Goal: Entertainment & Leisure: Consume media (video, audio)

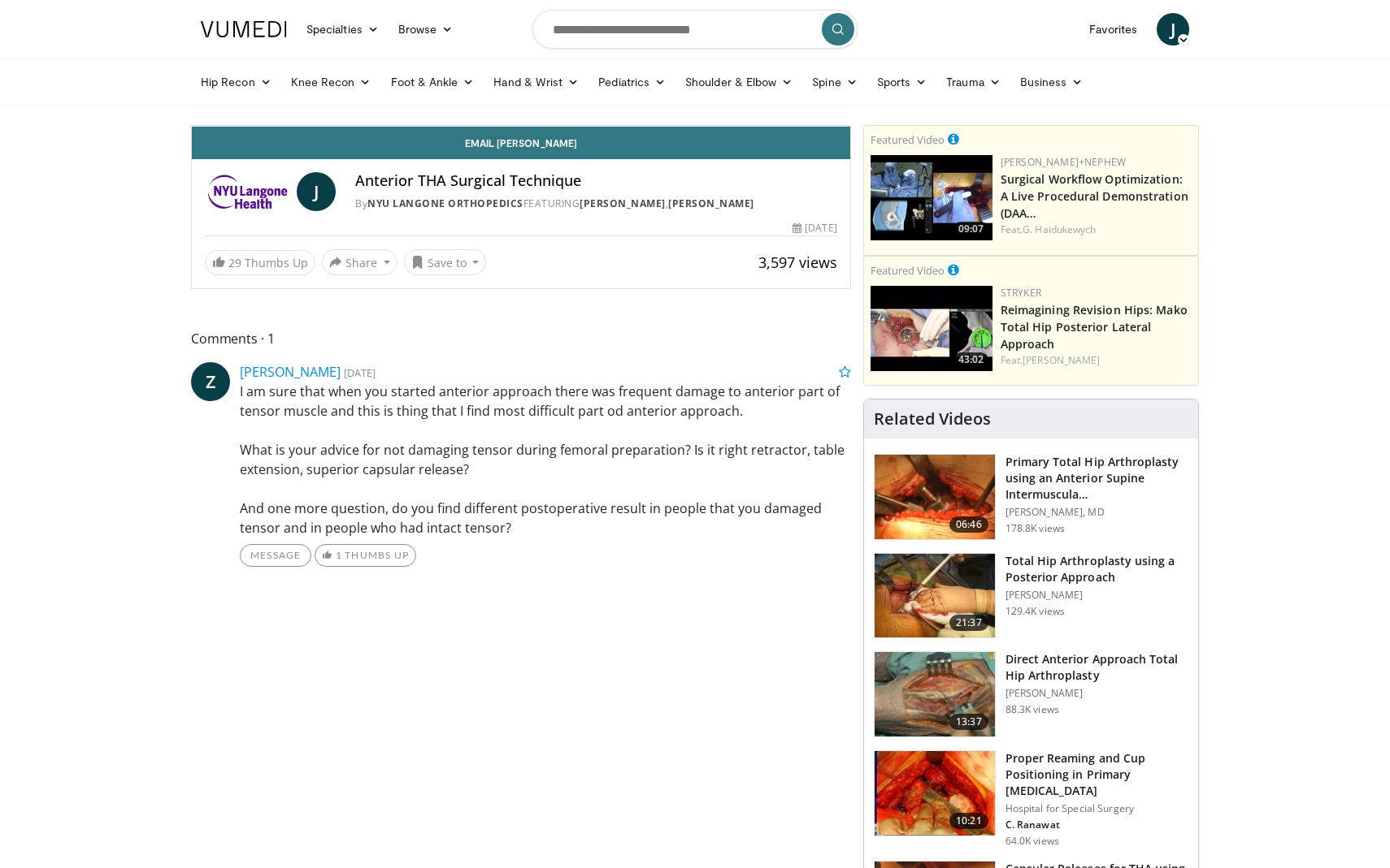
click at [544, 149] on icon "Video Player" at bounding box center [521, 125] width 46 height 46
click at [701, 126] on div "10 seconds Tap to unmute" at bounding box center [521, 126] width 658 height 0
click at [850, 126] on div "30 seconds Tap to unmute" at bounding box center [521, 126] width 658 height 0
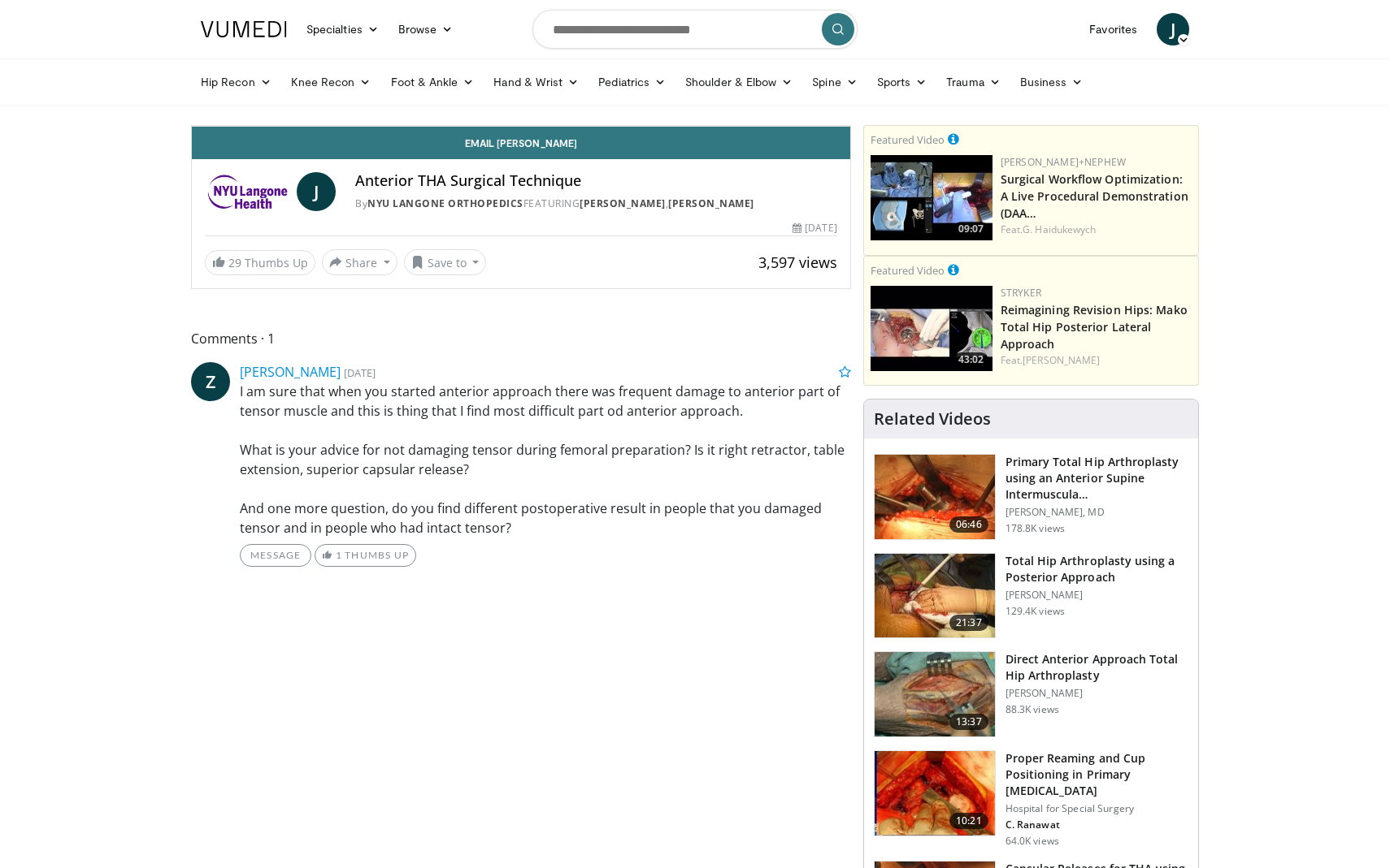
click at [812, 127] on span "Video Player" at bounding box center [801, 110] width 22 height 33
click at [850, 127] on video-js "**********" at bounding box center [521, 126] width 658 height 1
click at [812, 127] on span "Video Player" at bounding box center [801, 110] width 22 height 33
click at [850, 126] on div "20 seconds Tap to unmute" at bounding box center [521, 126] width 658 height 0
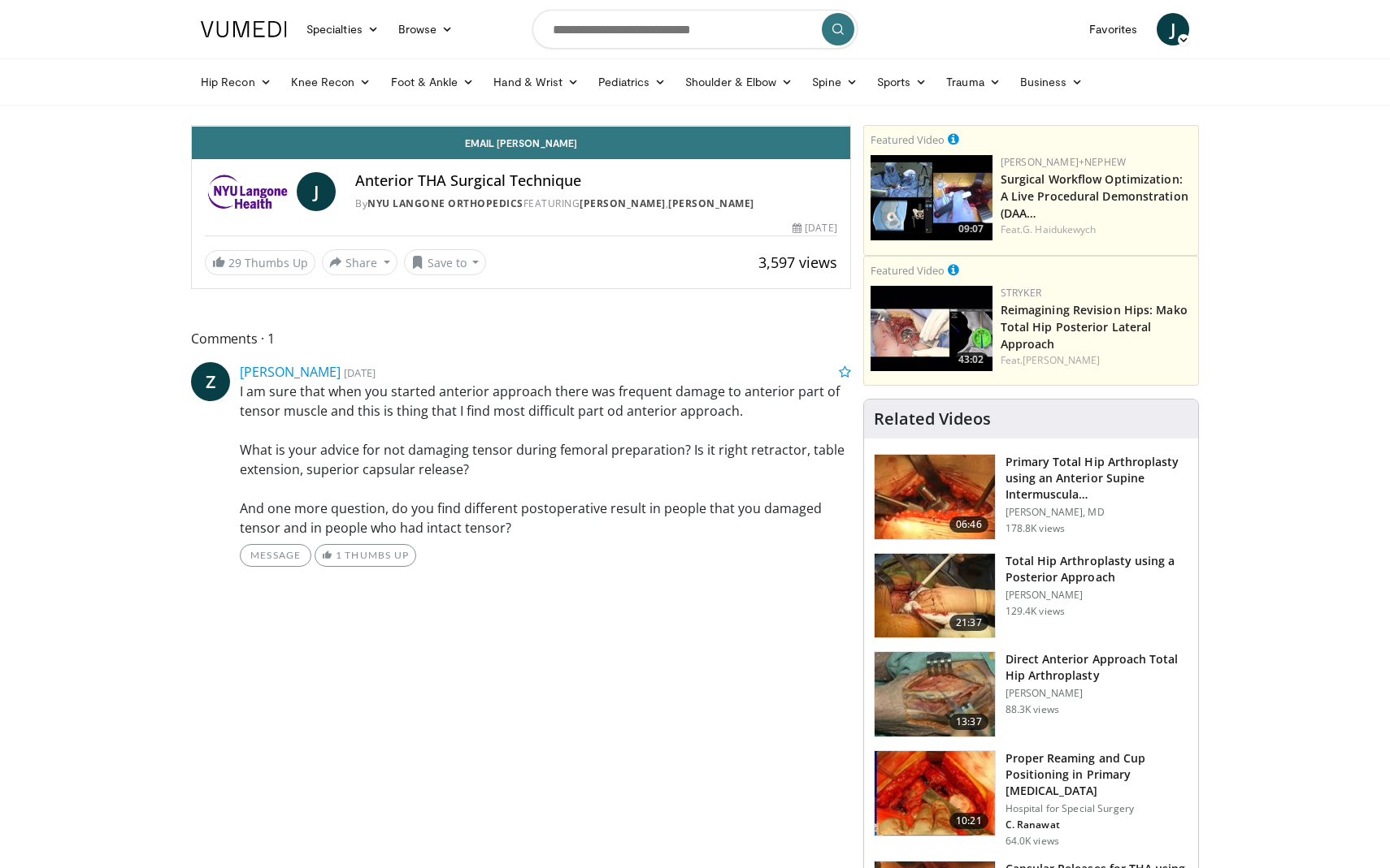
click at [850, 126] on div "20 seconds Tap to unmute" at bounding box center [521, 126] width 658 height 0
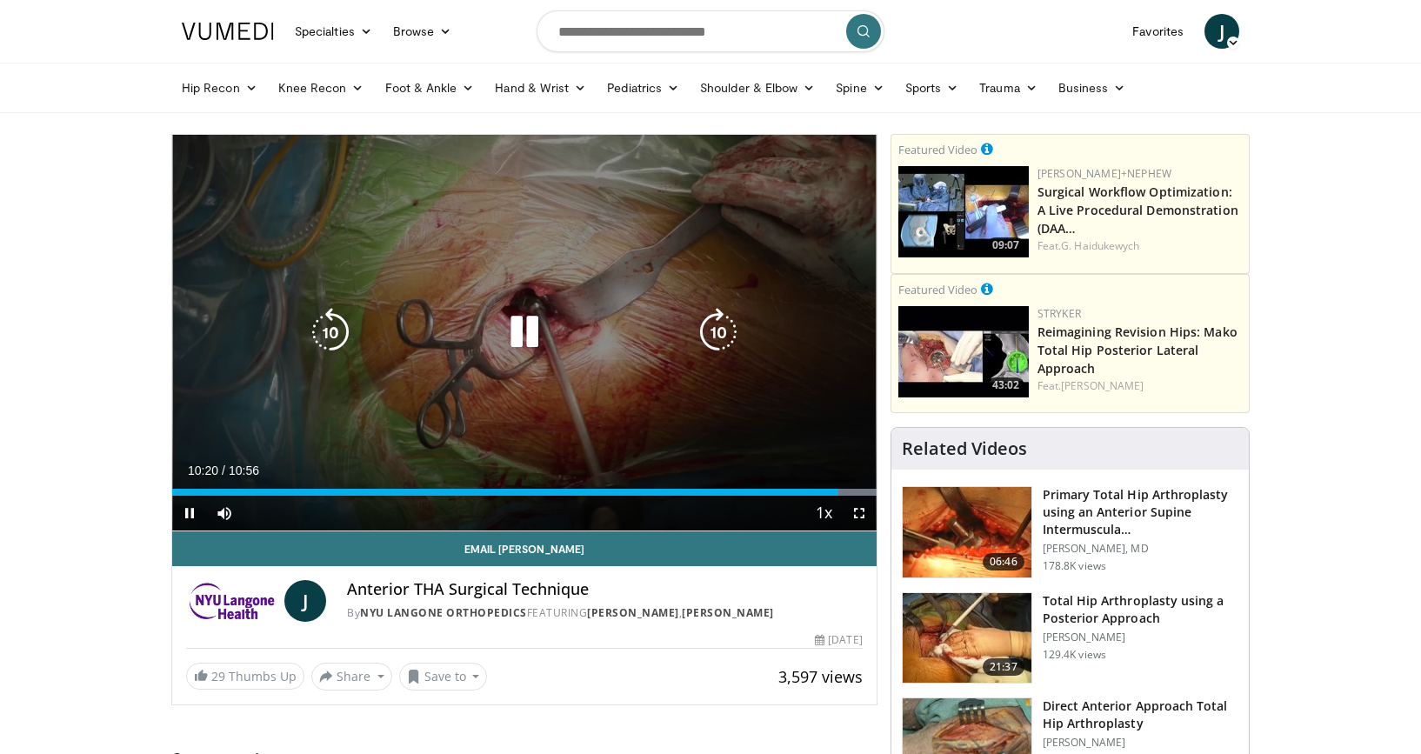
click at [809, 257] on div "20 seconds Tap to unmute" at bounding box center [524, 333] width 704 height 396
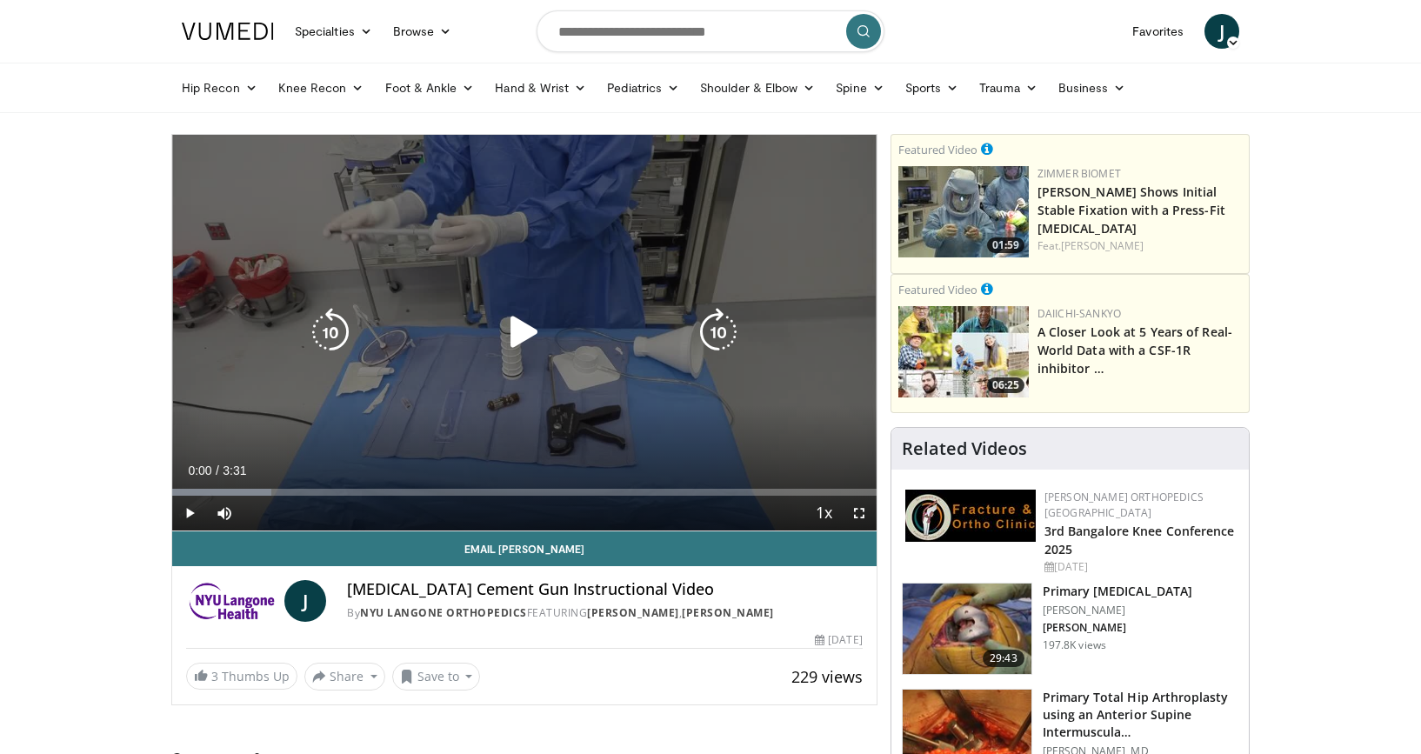
click at [506, 336] on icon "Video Player" at bounding box center [524, 332] width 49 height 49
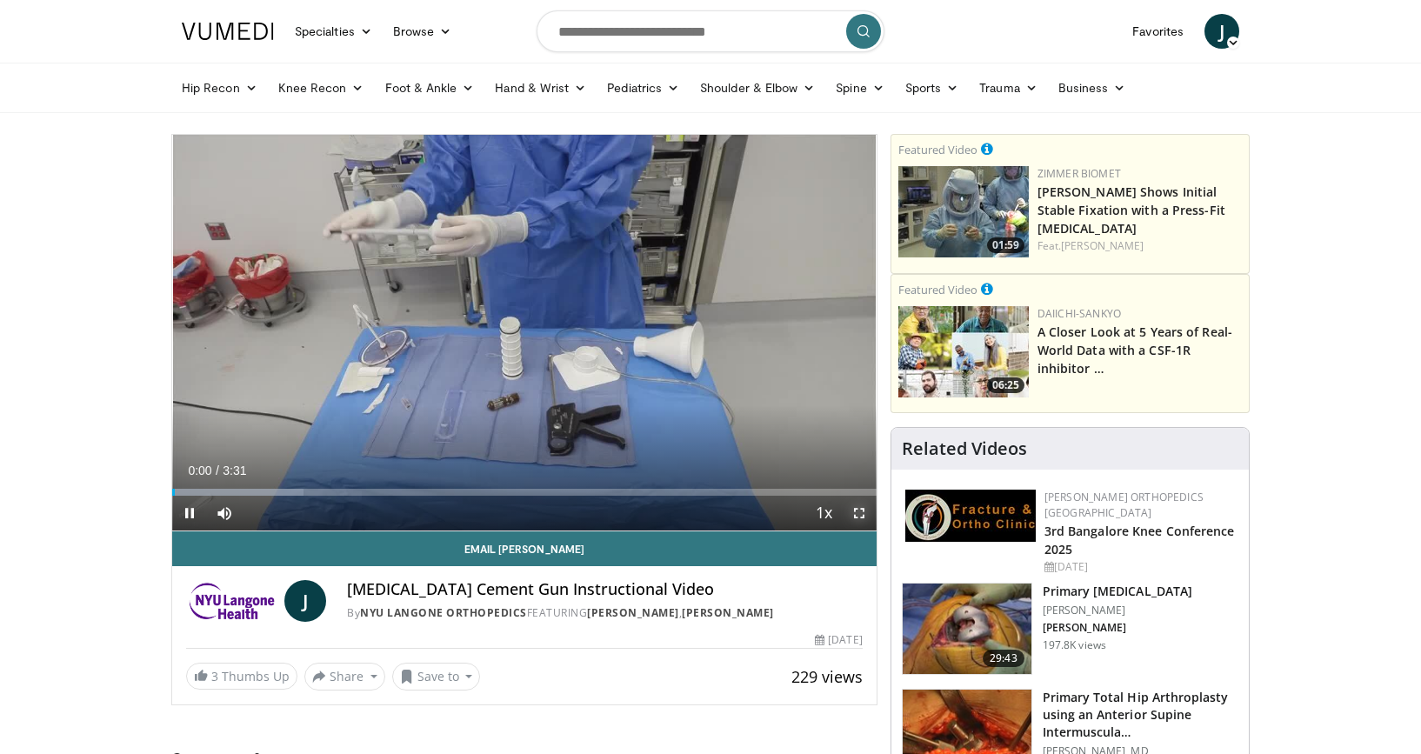
click at [862, 515] on span "Video Player" at bounding box center [859, 513] width 35 height 35
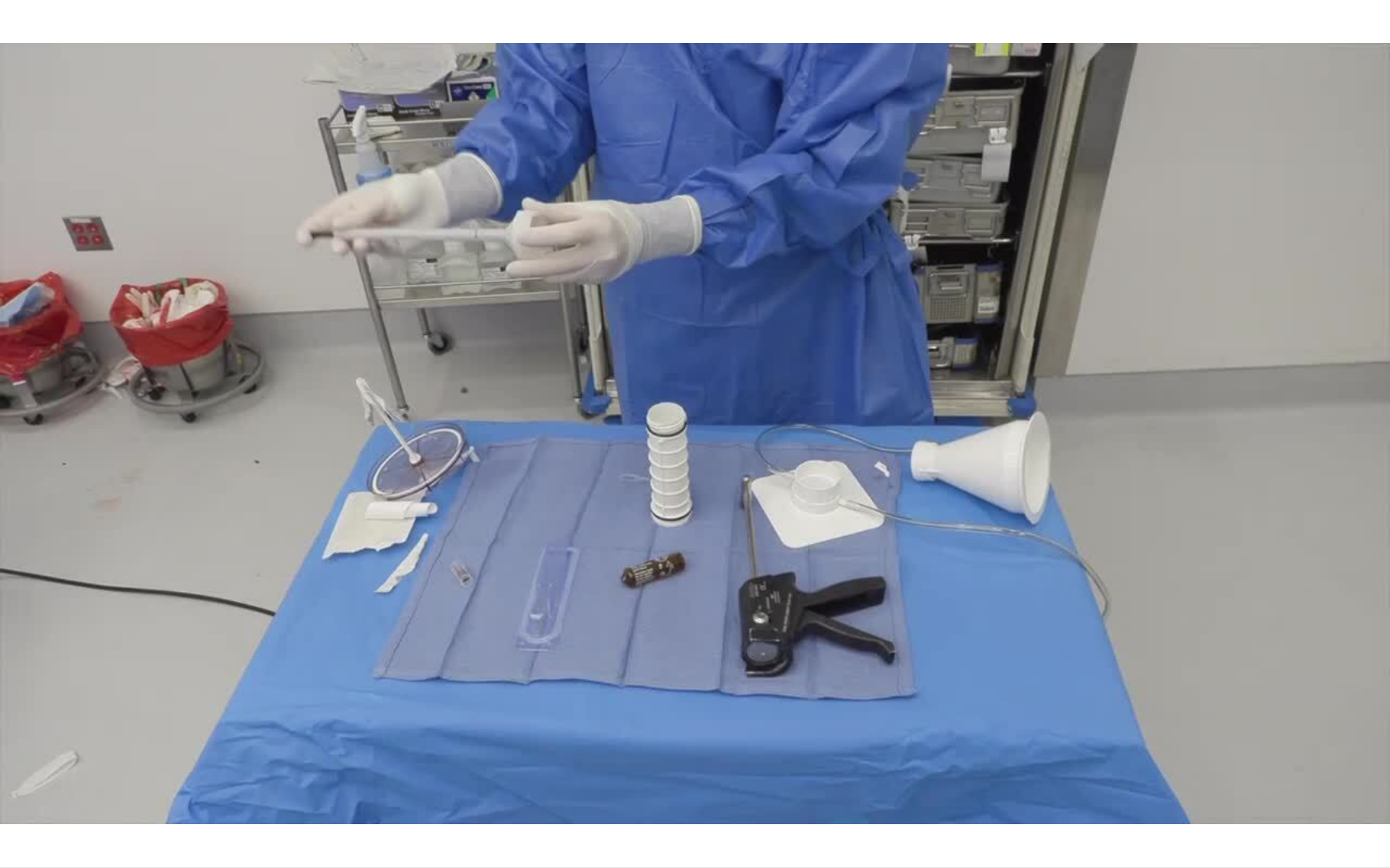
click at [852, 579] on div "10 seconds Tap to unmute" at bounding box center [695, 434] width 1390 height 868
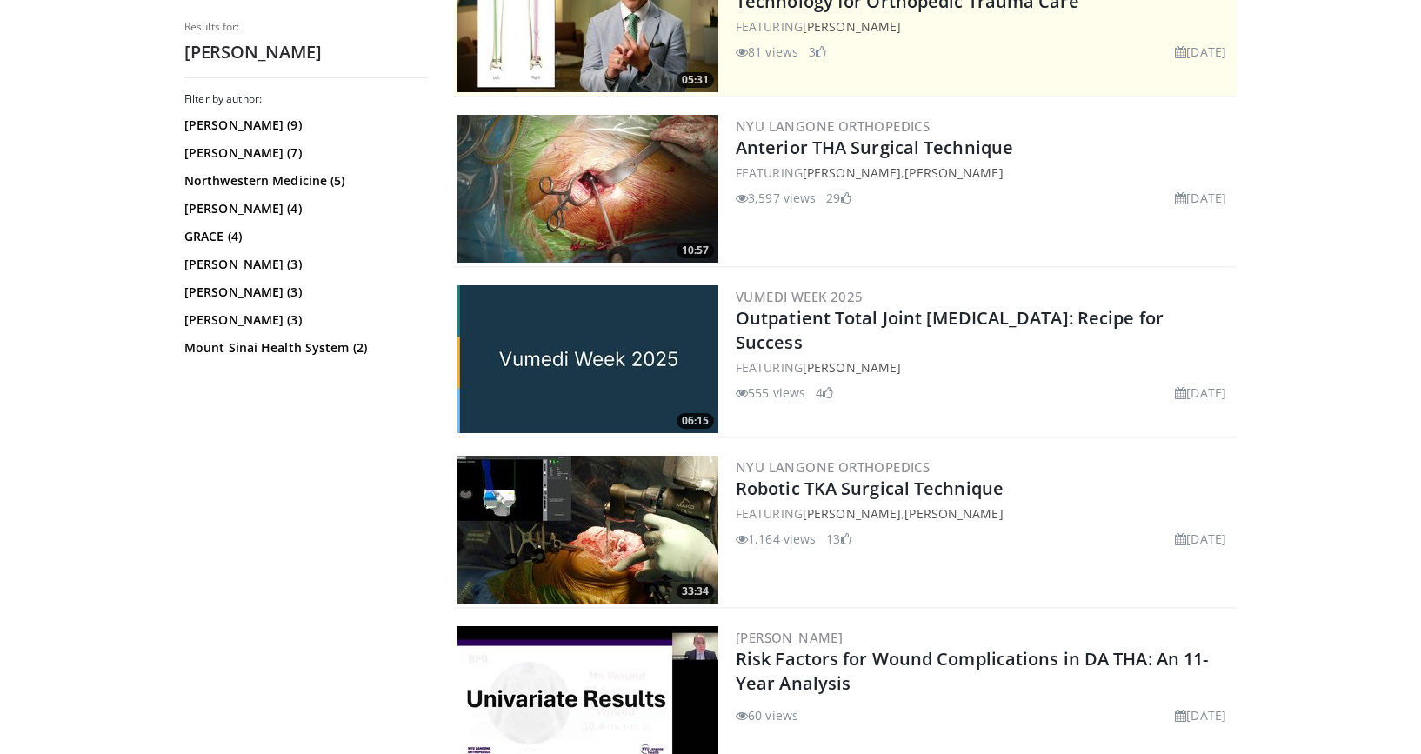
scroll to position [483, 0]
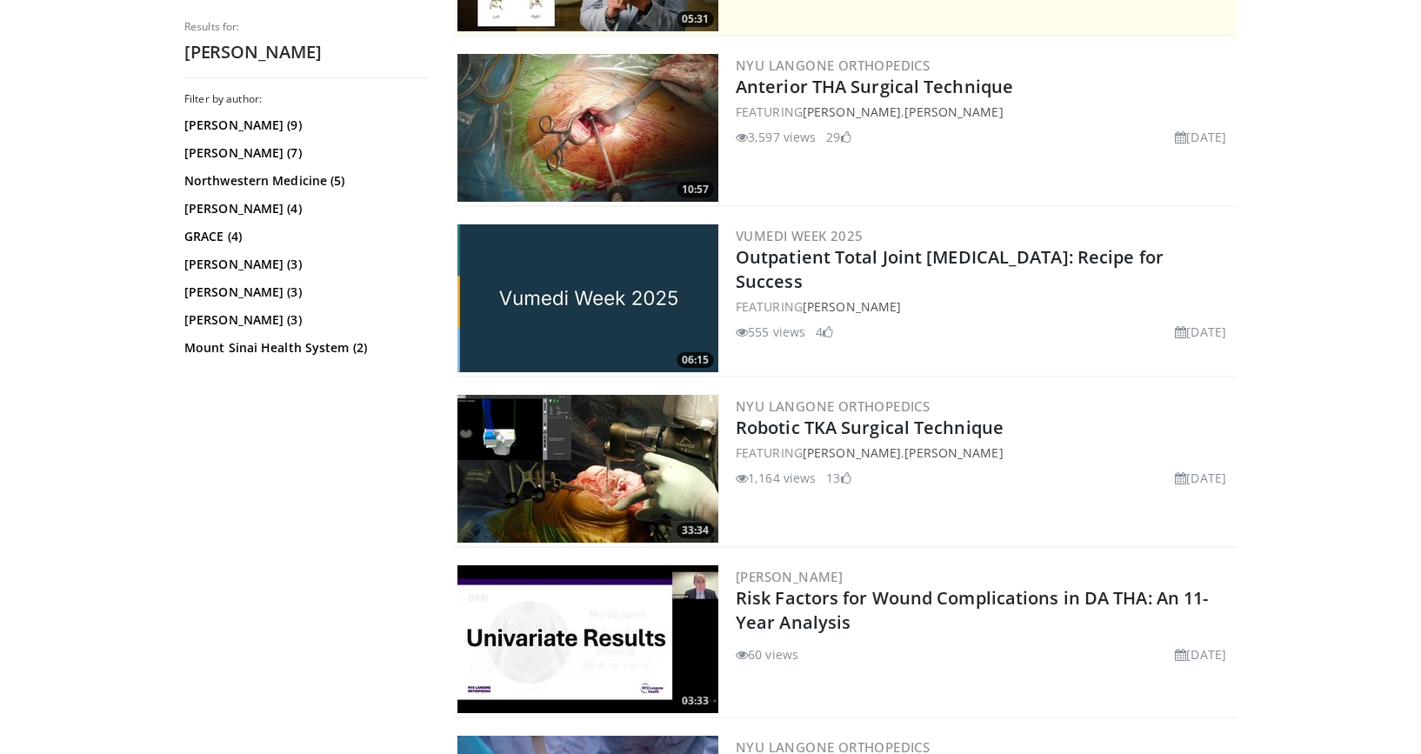
click at [600, 435] on img at bounding box center [587, 469] width 261 height 148
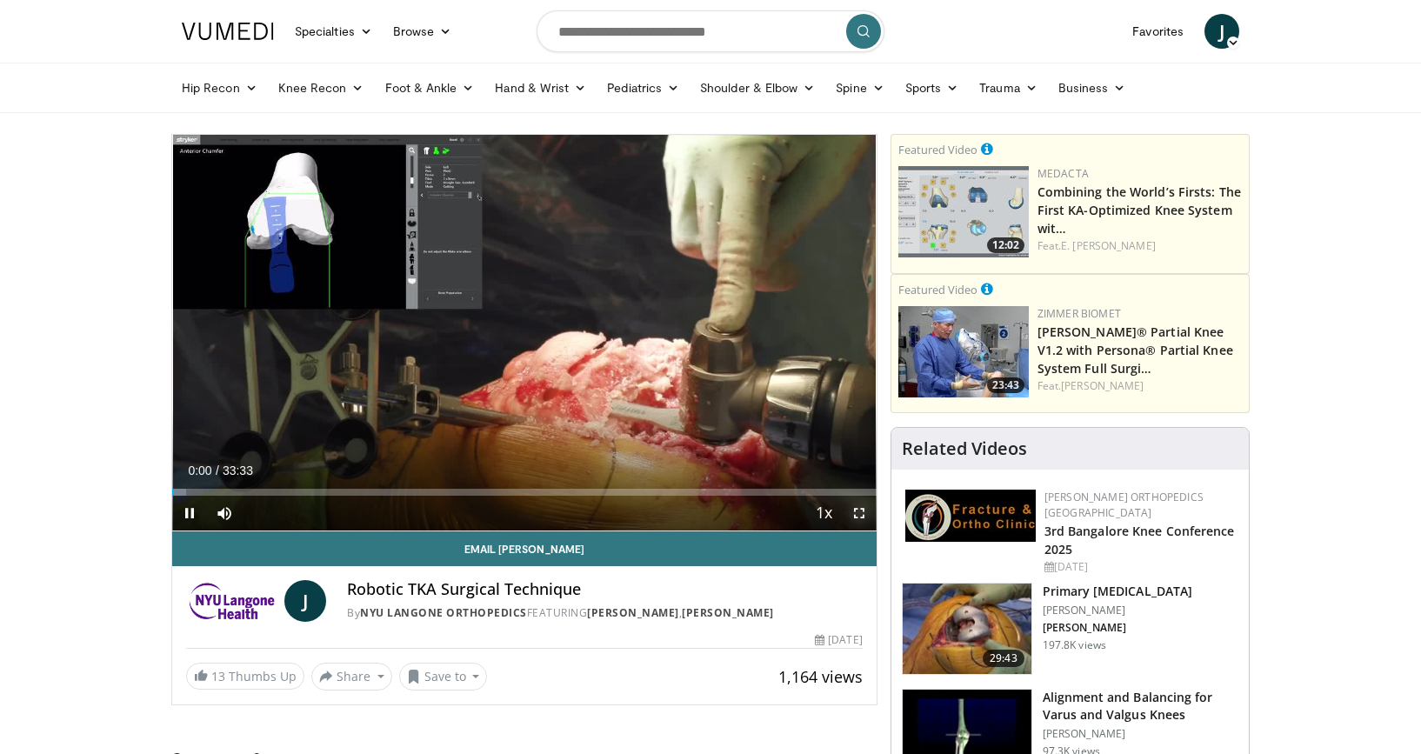
click at [864, 512] on span "Video Player" at bounding box center [859, 513] width 35 height 35
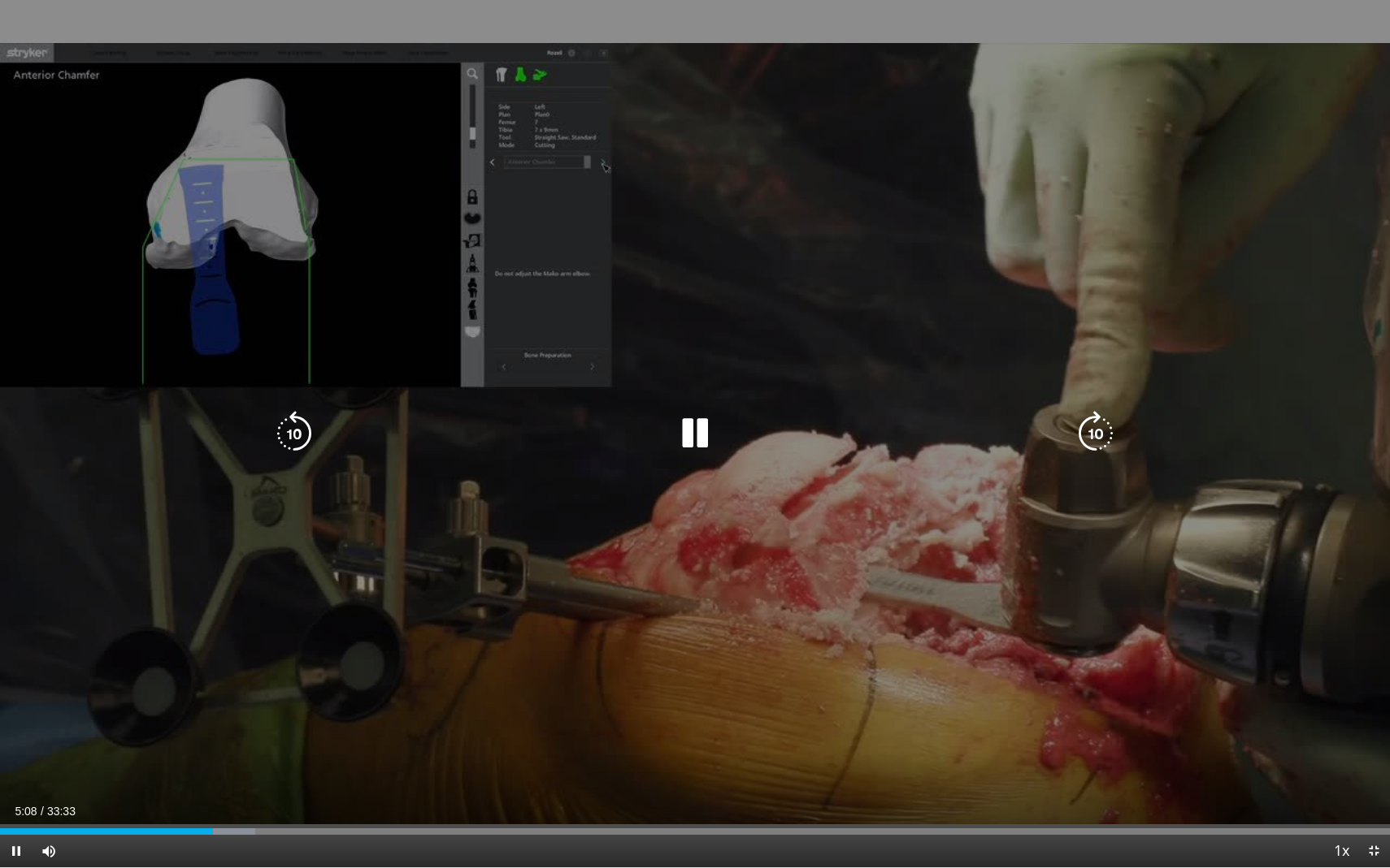
click at [874, 704] on div "10 seconds Tap to unmute" at bounding box center [695, 434] width 1390 height 868
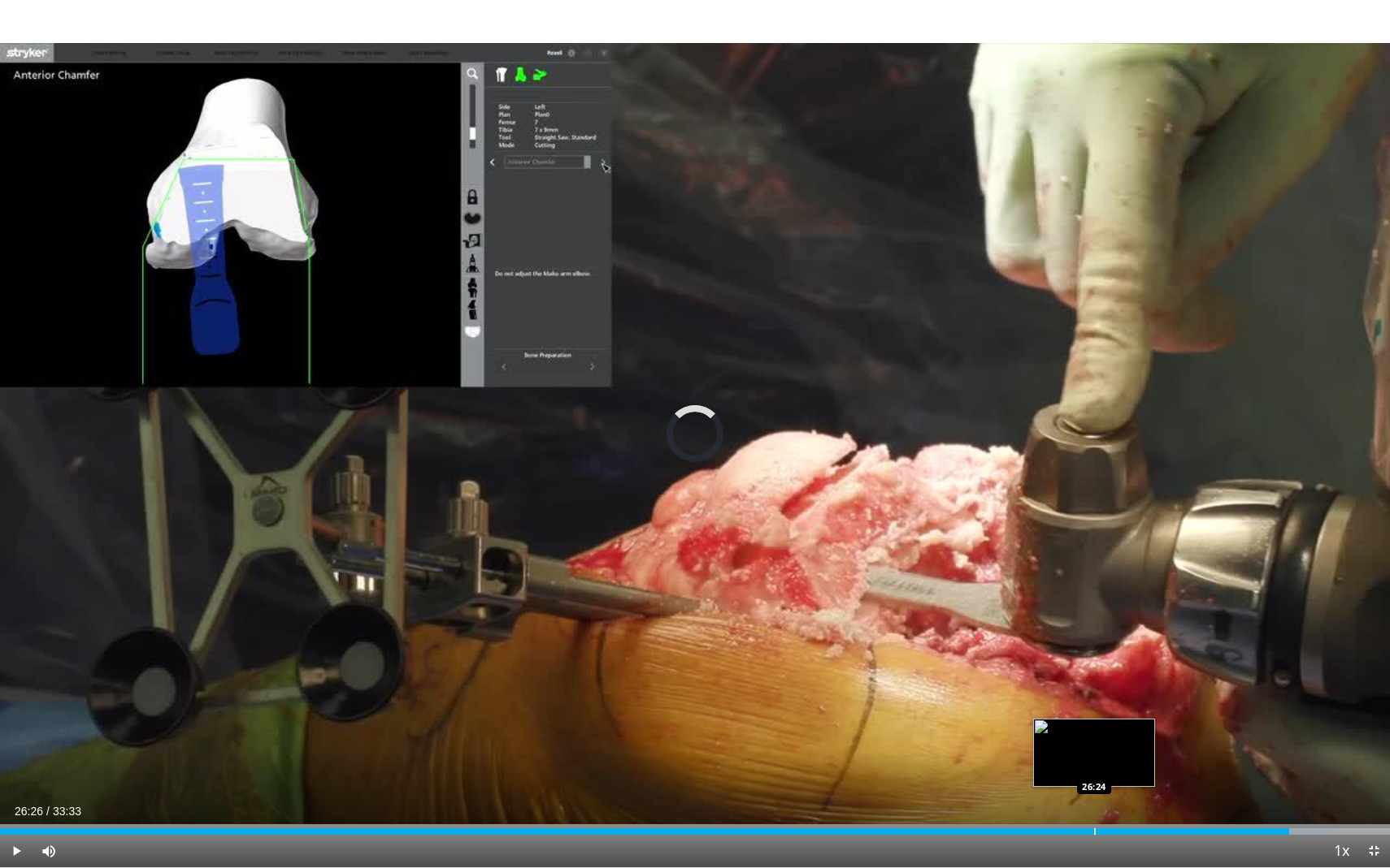
click at [1094, 704] on div "Progress Bar" at bounding box center [1095, 832] width 2 height 7
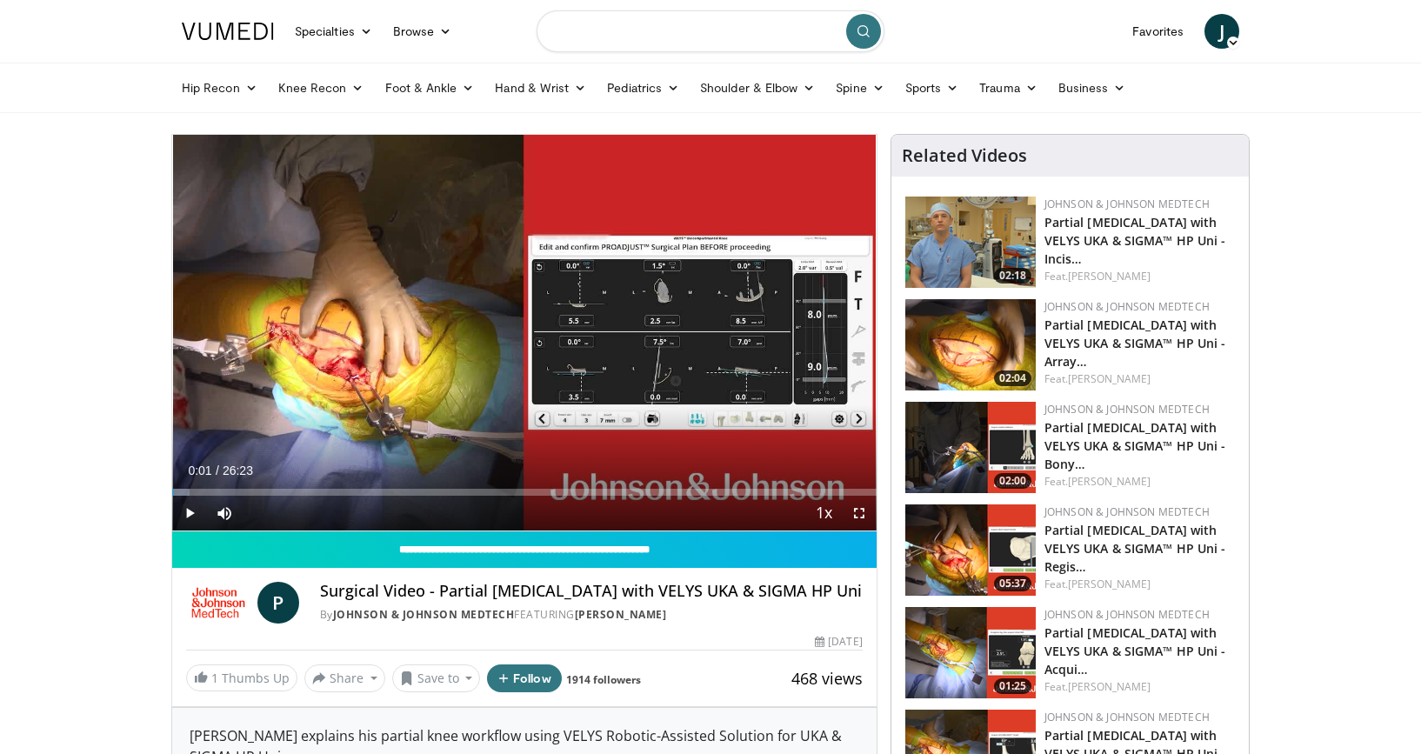
click at [702, 40] on input "Search topics, interventions" at bounding box center [710, 31] width 348 height 42
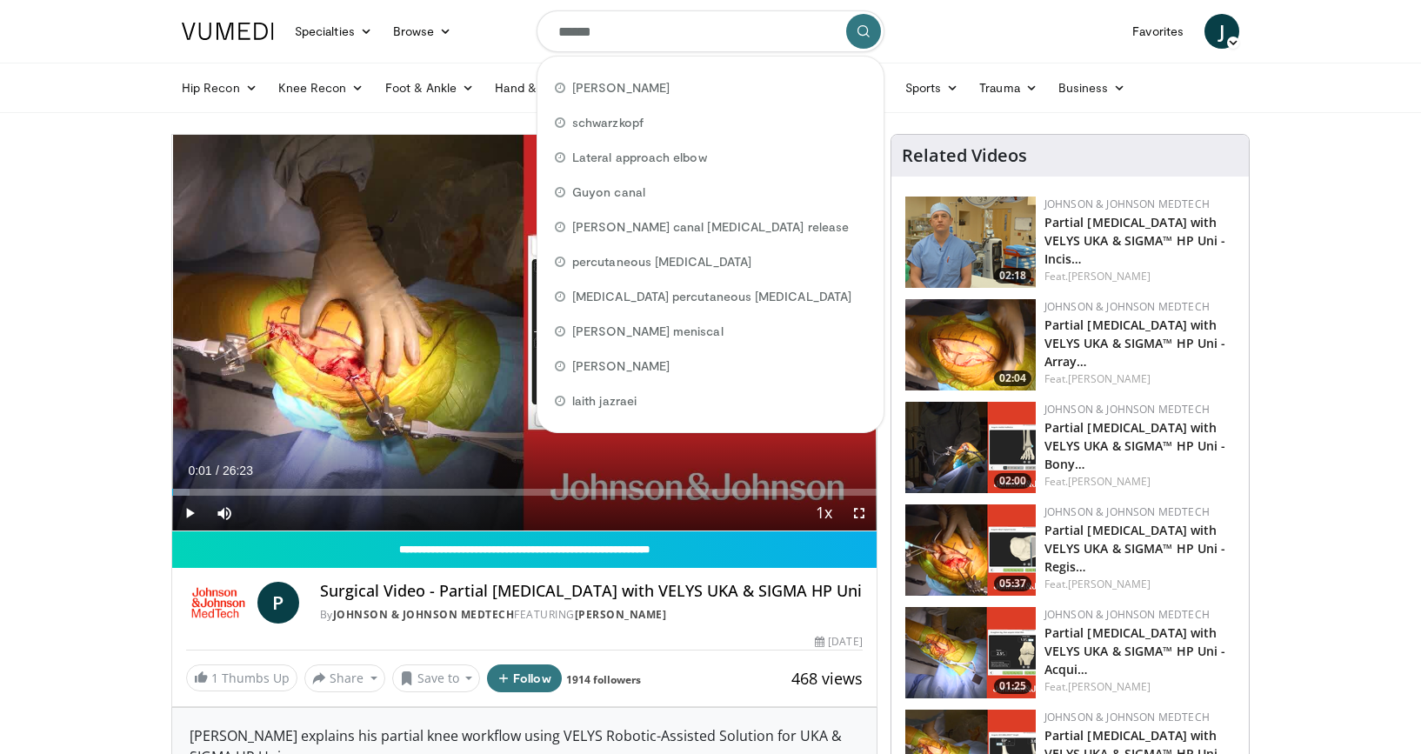
type input "*******"
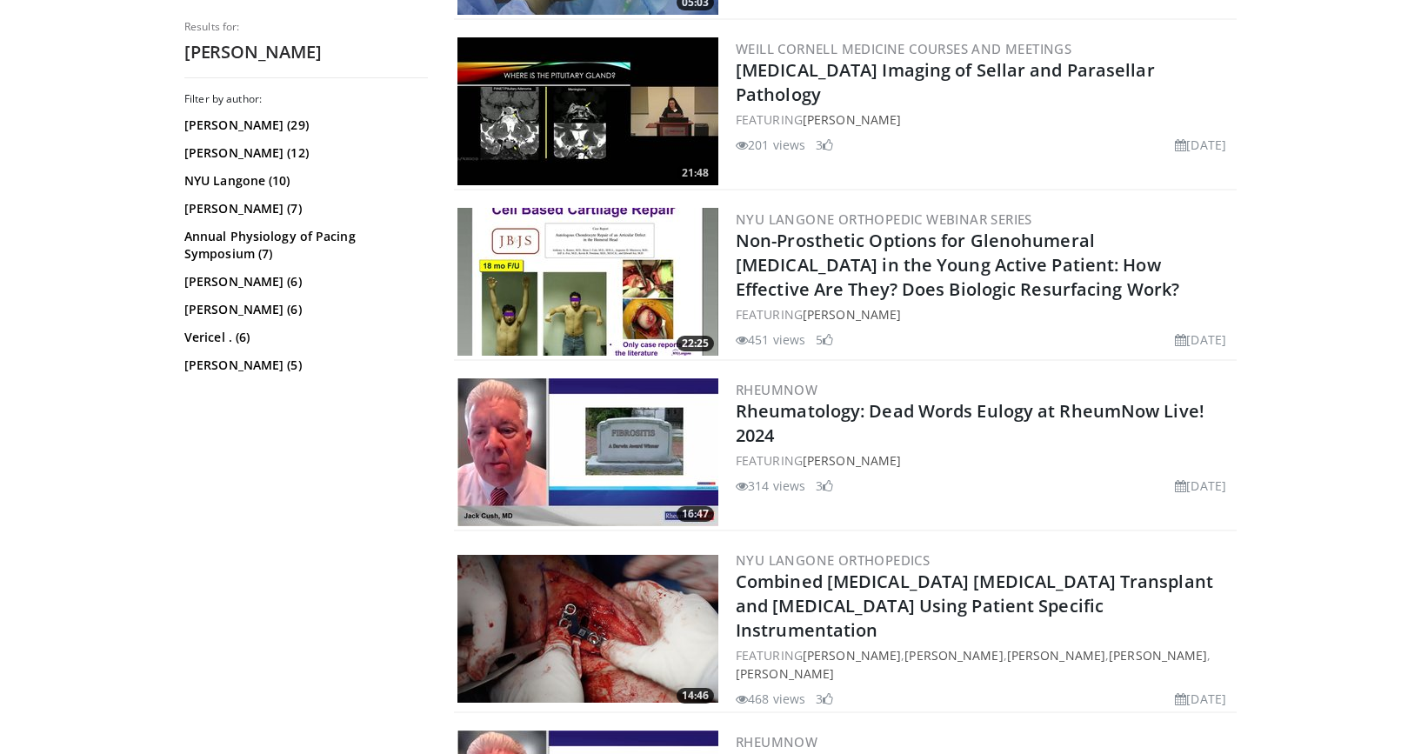
scroll to position [3425, 0]
